Goal: Find contact information: Find contact information

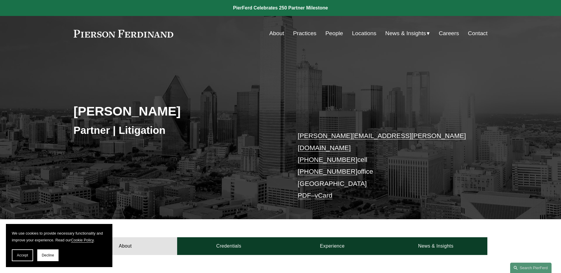
click at [356, 35] on link "Locations" at bounding box center [364, 33] width 24 height 11
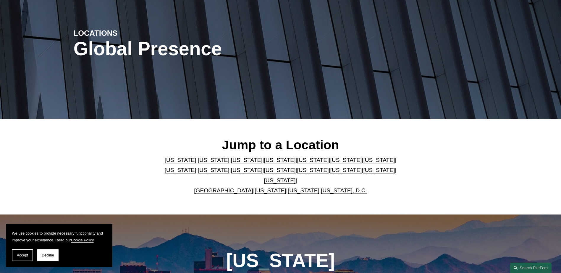
scroll to position [59, 0]
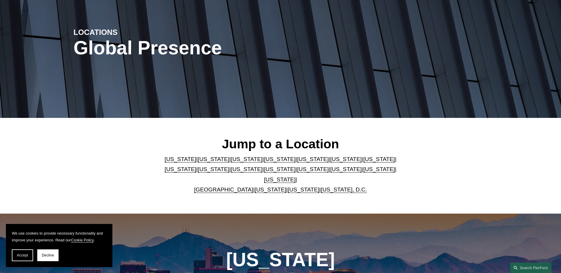
click at [296, 177] on link "[US_STATE]" at bounding box center [280, 180] width 32 height 6
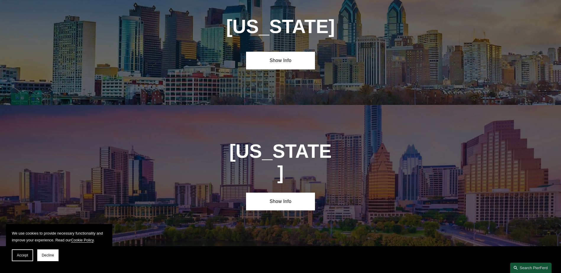
scroll to position [2014, 0]
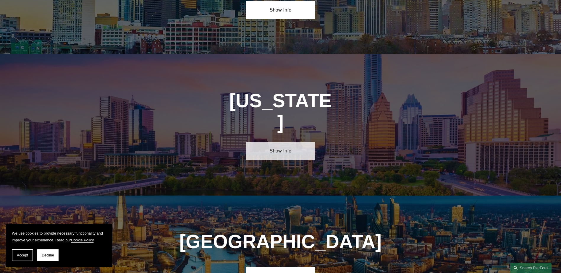
click at [279, 142] on link "Show Info" at bounding box center [280, 151] width 69 height 18
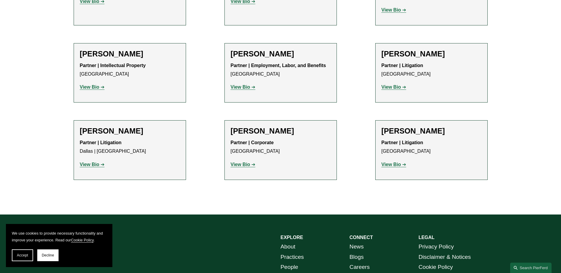
scroll to position [325, 0]
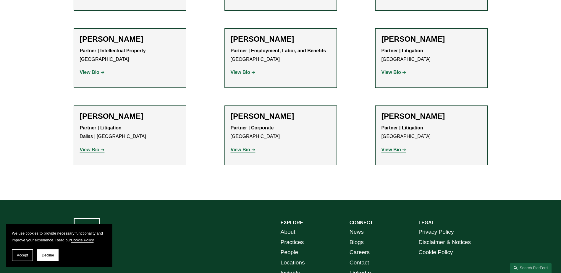
click at [391, 150] on strong "View Bio" at bounding box center [392, 149] width 20 height 5
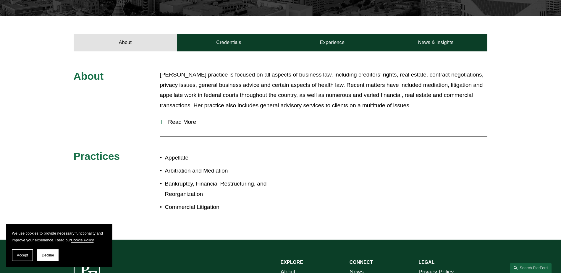
scroll to position [207, 0]
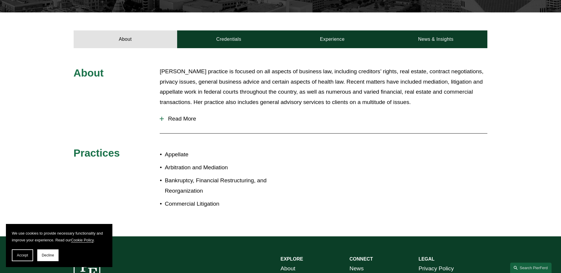
click at [178, 111] on button "Read More" at bounding box center [324, 118] width 328 height 15
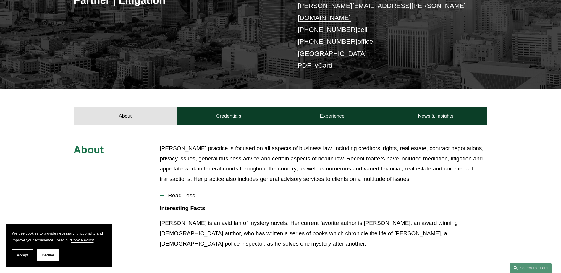
scroll to position [108, 0]
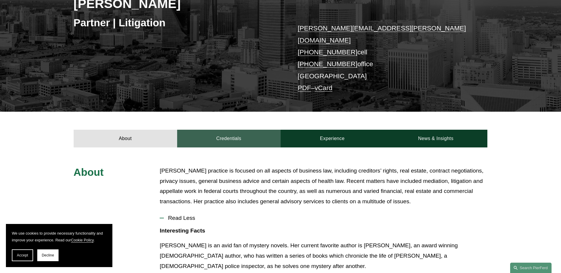
click at [233, 131] on link "Credentials" at bounding box center [229, 139] width 104 height 18
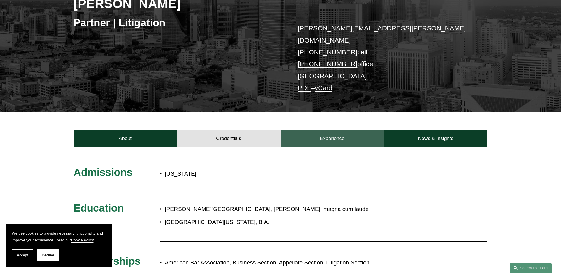
click at [335, 130] on link "Experience" at bounding box center [333, 139] width 104 height 18
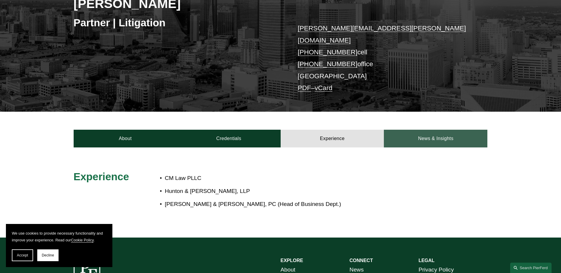
click at [438, 130] on link "News & Insights" at bounding box center [436, 139] width 104 height 18
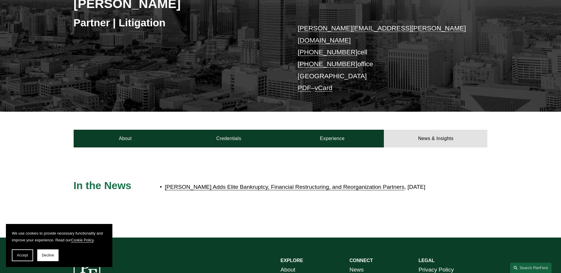
click at [371, 184] on link "Pierson Ferdinand Adds Elite Bankruptcy, Financial Restructuring, and Reorganiz…" at bounding box center [285, 187] width 240 height 6
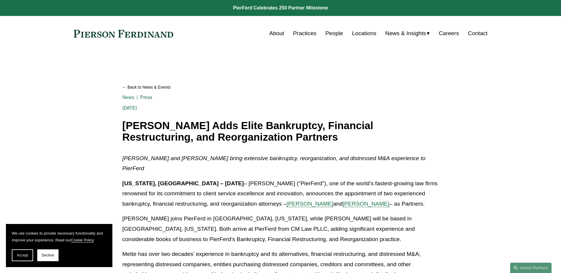
click at [361, 34] on link "Locations" at bounding box center [364, 33] width 24 height 11
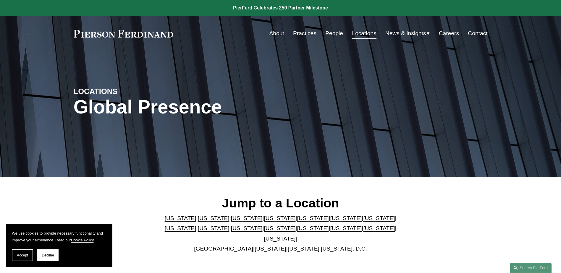
click at [296, 236] on link "[US_STATE]" at bounding box center [280, 239] width 32 height 6
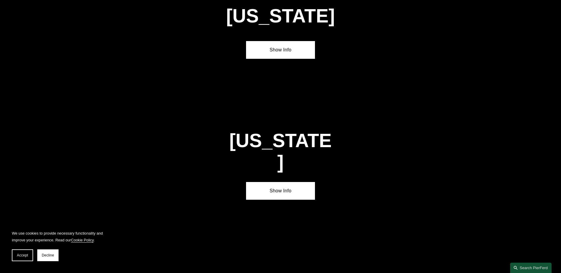
scroll to position [2014, 0]
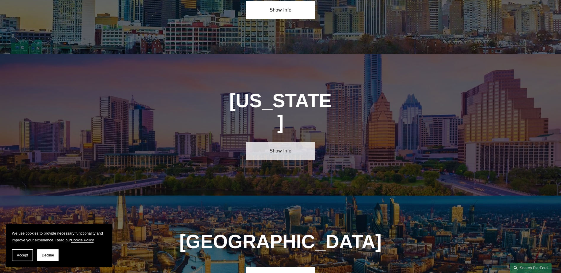
click at [290, 142] on link "Show Info" at bounding box center [280, 151] width 69 height 18
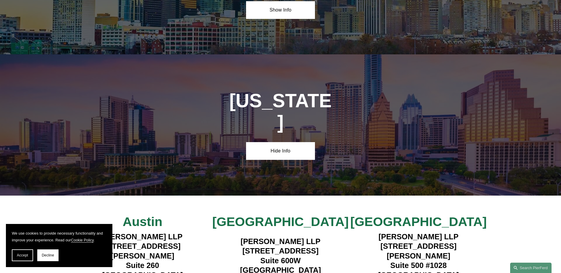
drag, startPoint x: 234, startPoint y: 178, endPoint x: 302, endPoint y: 187, distance: 68.4
click at [302, 237] on h4 "Pierson Ferdinand LLP 1341 W. Mockingbird Lane Suite 600W Dallas, TX 75247" at bounding box center [281, 256] width 138 height 38
drag, startPoint x: 302, startPoint y: 187, endPoint x: 290, endPoint y: 181, distance: 13.2
